Goal: Task Accomplishment & Management: Manage account settings

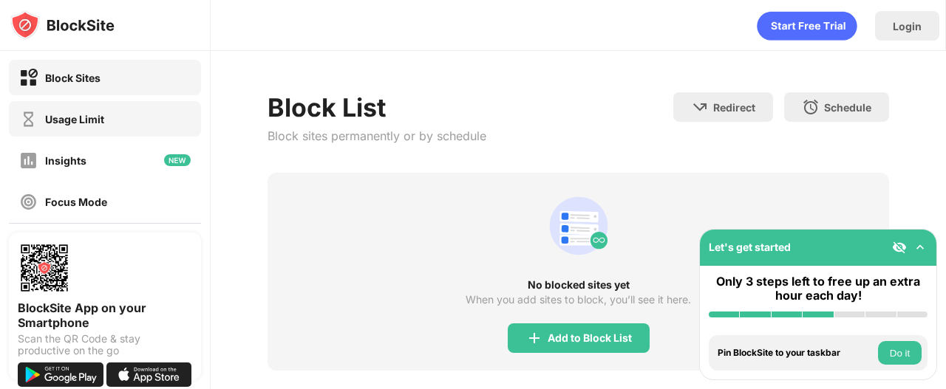
click at [114, 107] on div "Usage Limit" at bounding box center [105, 118] width 192 height 35
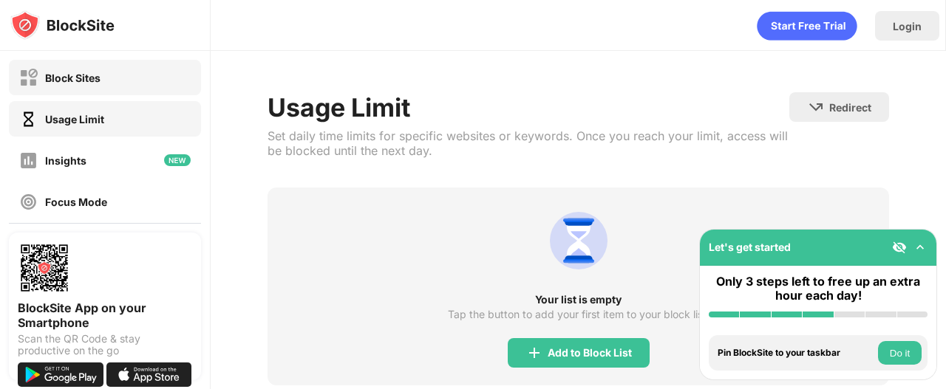
click at [97, 75] on div "Block Sites" at bounding box center [72, 78] width 55 height 13
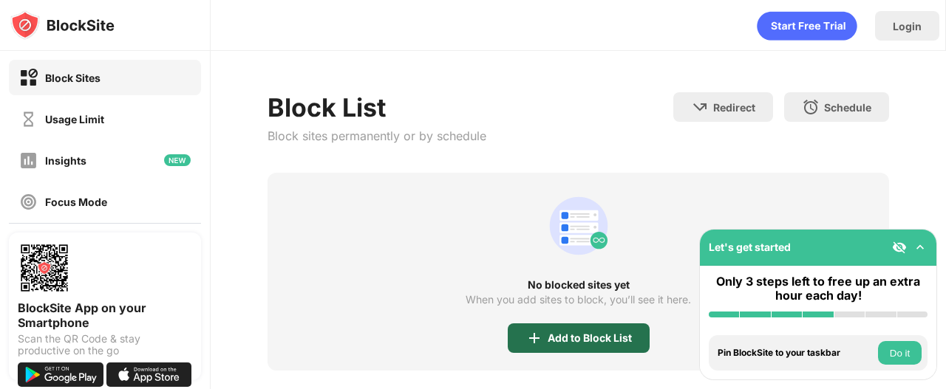
click at [548, 334] on div "Add to Block List" at bounding box center [590, 339] width 84 height 12
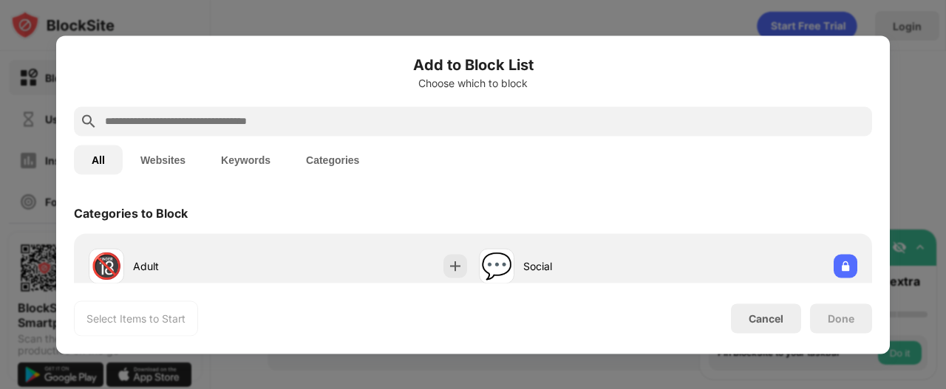
click at [430, 128] on input "text" at bounding box center [484, 121] width 763 height 18
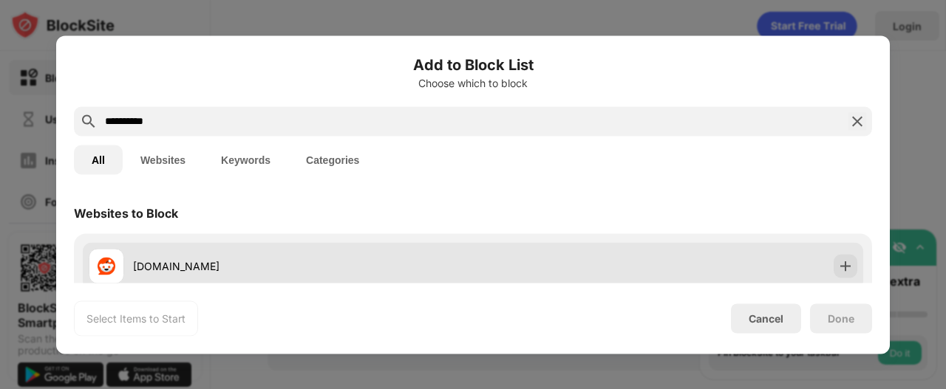
type input "**********"
click at [445, 255] on div "[DOMAIN_NAME]" at bounding box center [281, 265] width 384 height 35
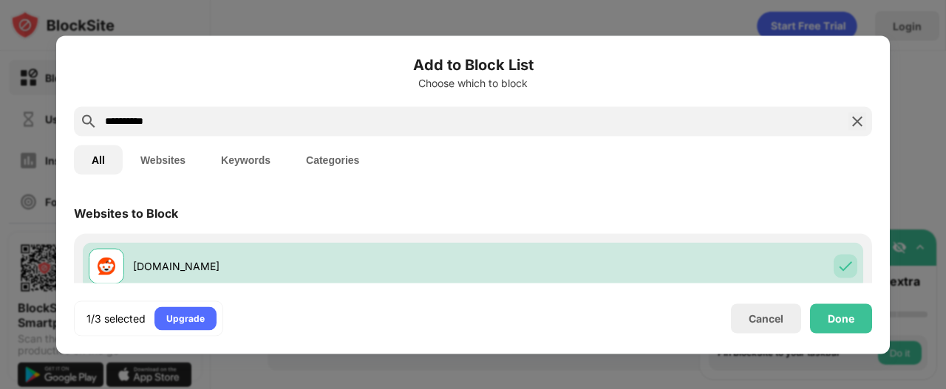
click at [833, 326] on div "Done" at bounding box center [841, 319] width 62 height 30
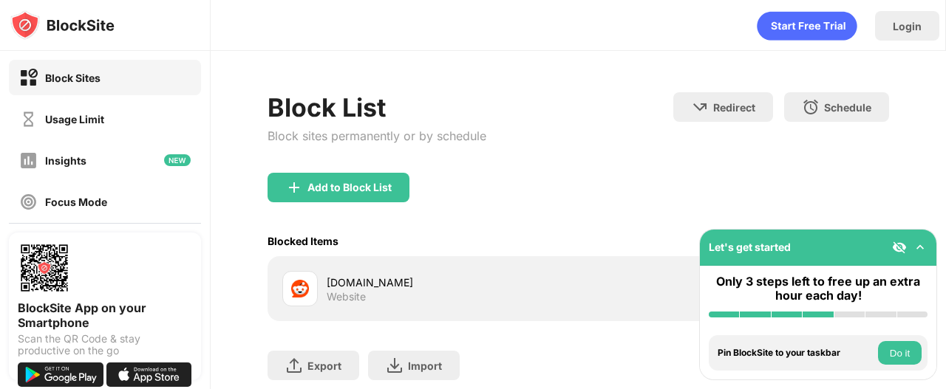
scroll to position [99, 0]
